Goal: Task Accomplishment & Management: Manage account settings

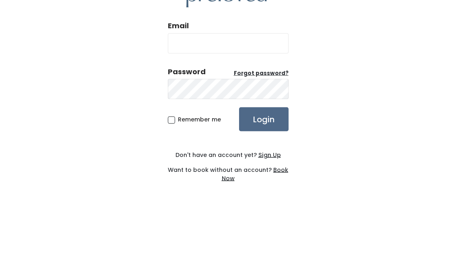
scroll to position [46, 0]
type input "[EMAIL_ADDRESS][DOMAIN_NAME]"
click at [263, 152] on input "Login" at bounding box center [264, 164] width 50 height 24
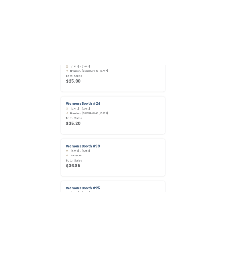
scroll to position [473, 0]
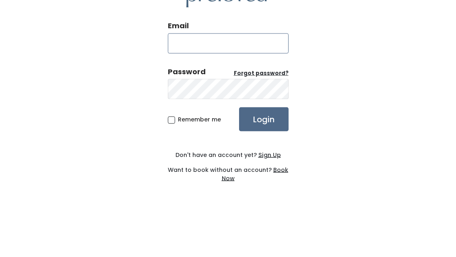
type input "lastratita@gmail.com"
click at [263, 152] on input "Login" at bounding box center [264, 164] width 50 height 24
